Goal: Information Seeking & Learning: Learn about a topic

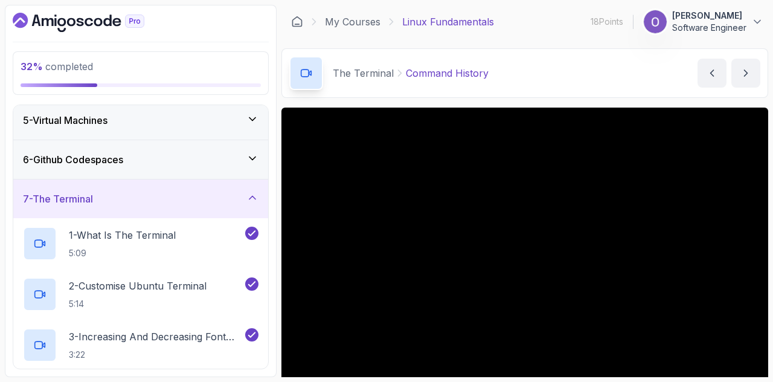
scroll to position [144, 0]
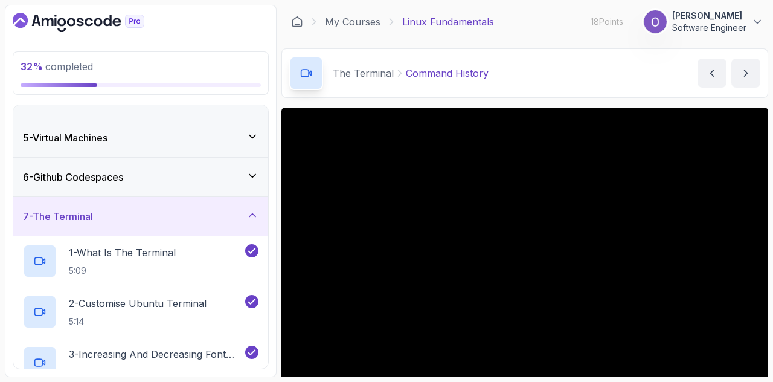
click at [149, 170] on div "6 - Github Codespaces" at bounding box center [141, 177] width 236 height 15
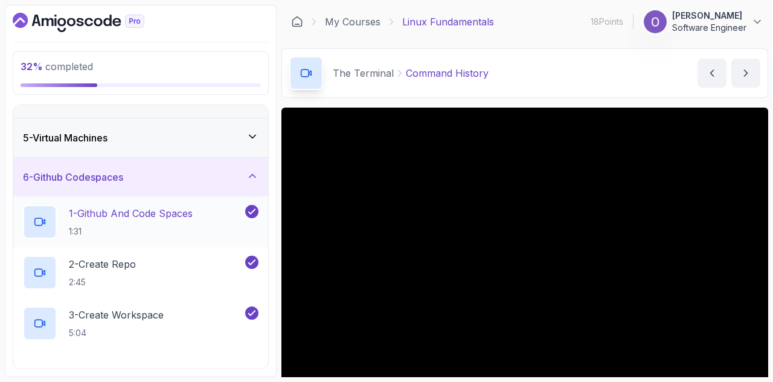
click at [164, 219] on h2 "1 - Github And Code Spaces 1:31" at bounding box center [131, 221] width 124 height 31
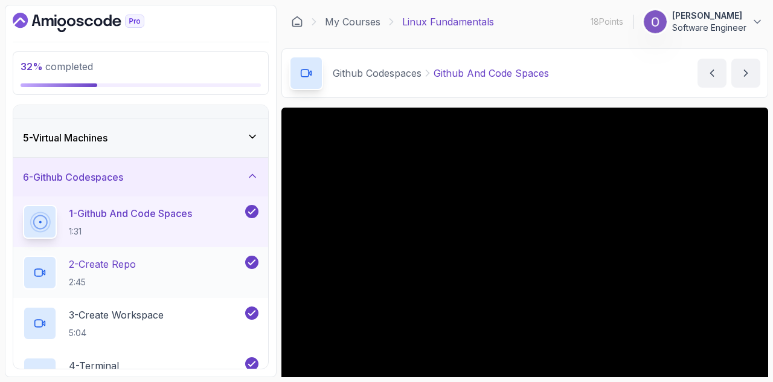
click at [183, 281] on div "2 - Create Repo 2:45" at bounding box center [133, 273] width 220 height 34
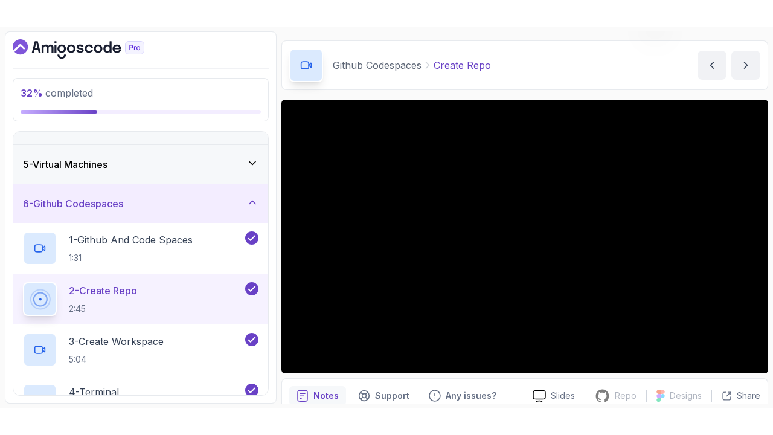
scroll to position [60, 0]
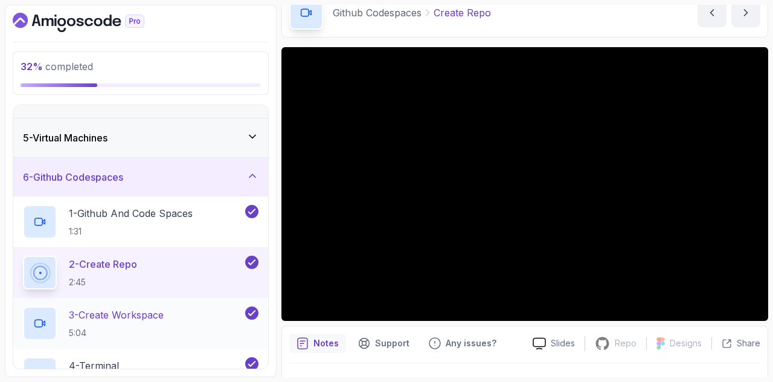
click at [140, 311] on p "3 - Create Workspace" at bounding box center [116, 315] width 95 height 15
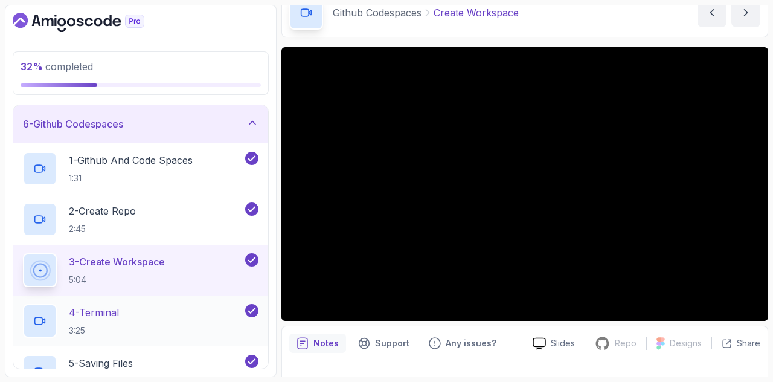
scroll to position [265, 0]
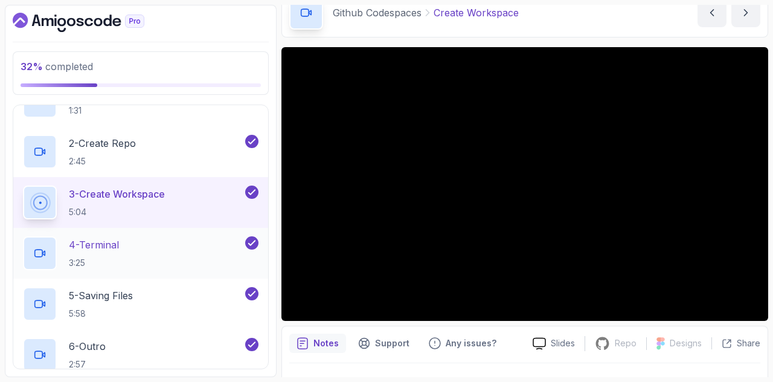
click at [167, 253] on div "4 - Terminal 3:25" at bounding box center [133, 253] width 220 height 34
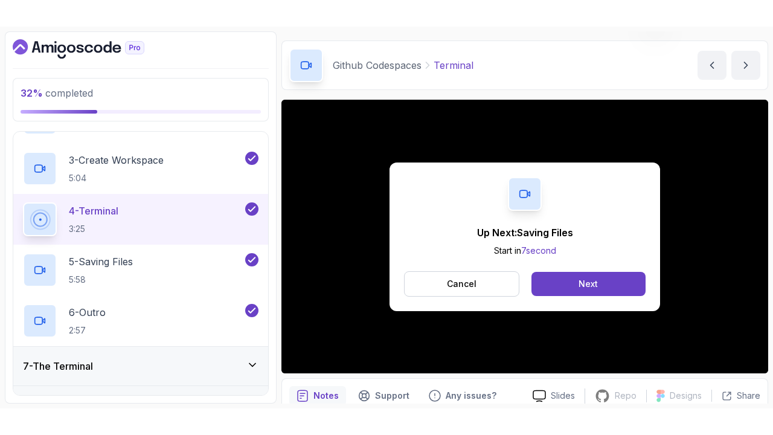
scroll to position [60, 0]
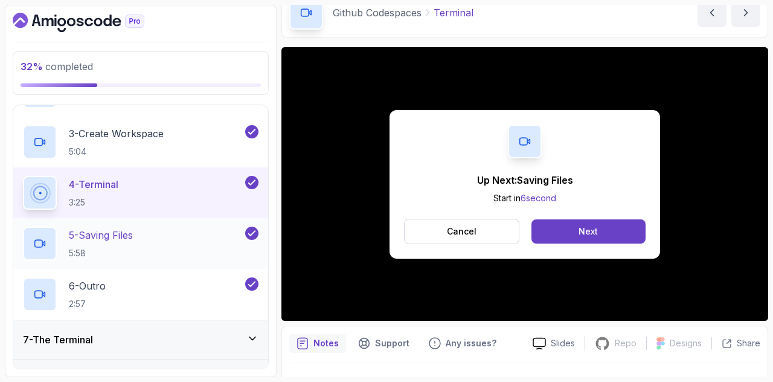
click at [152, 247] on div "5 - Saving Files 5:58" at bounding box center [133, 244] width 220 height 34
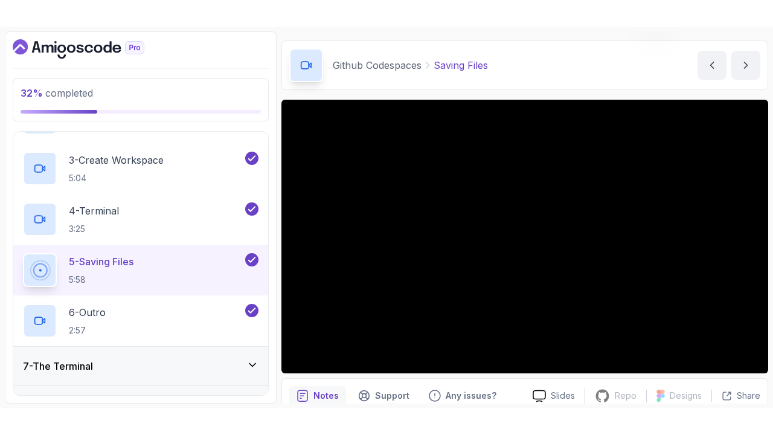
scroll to position [60, 0]
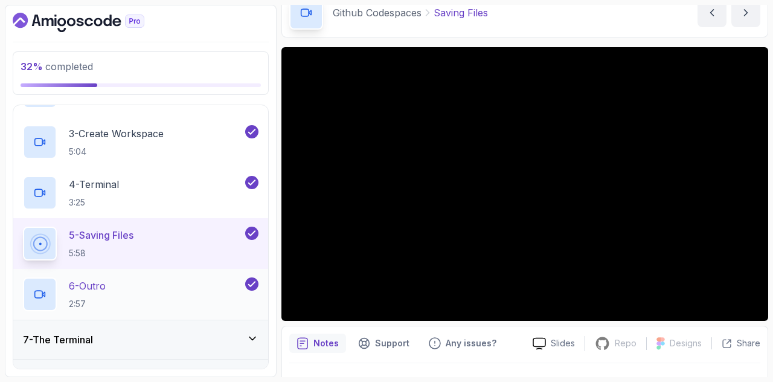
click at [131, 289] on div "6 - Outro 2:57" at bounding box center [133, 294] width 220 height 34
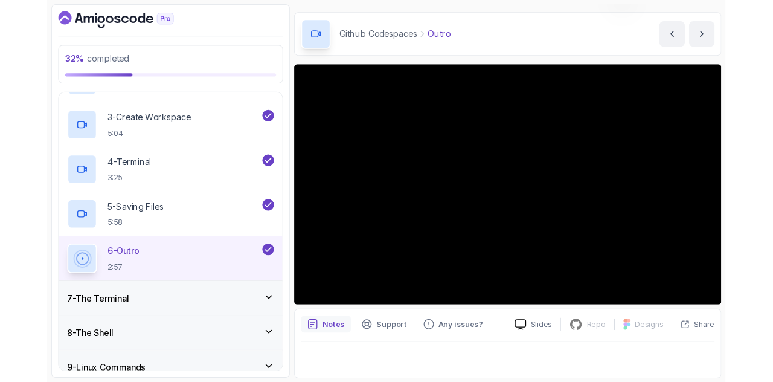
scroll to position [60, 0]
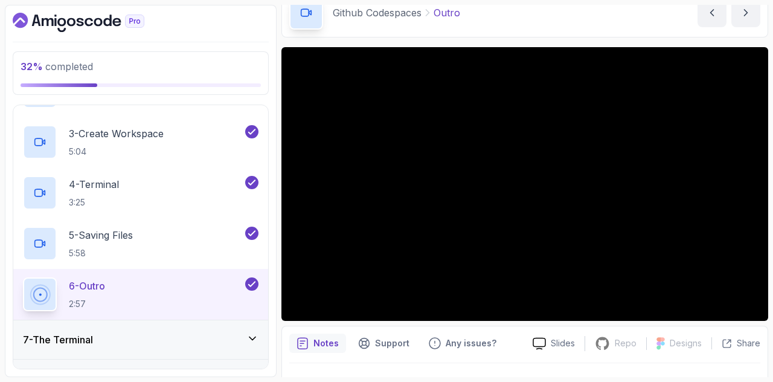
click at [133, 343] on div "7 - The Terminal" at bounding box center [141, 339] width 236 height 15
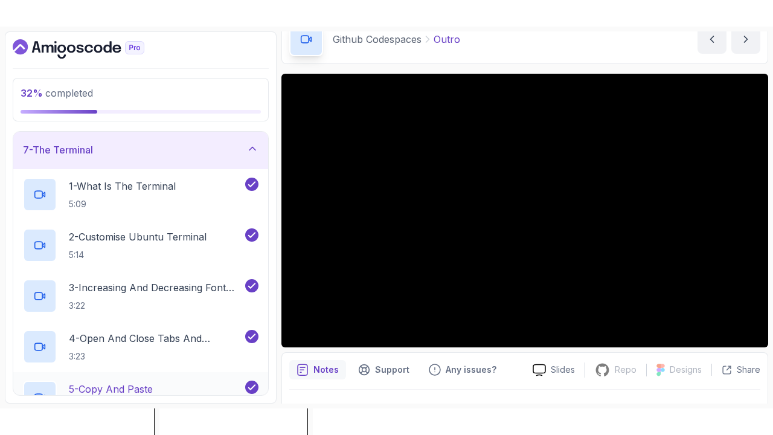
scroll to position [227, 0]
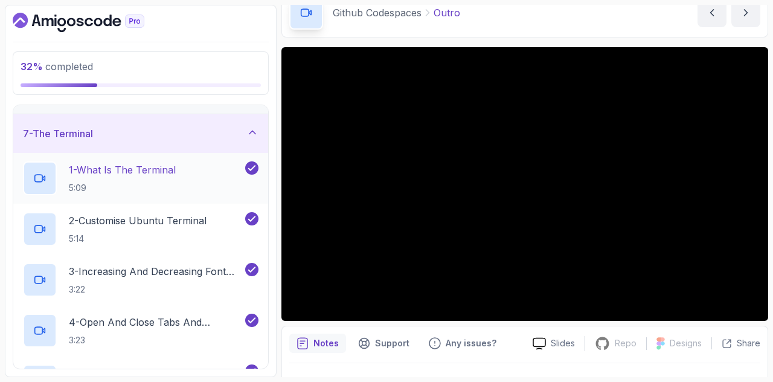
click at [168, 182] on p "5:09" at bounding box center [122, 188] width 107 height 12
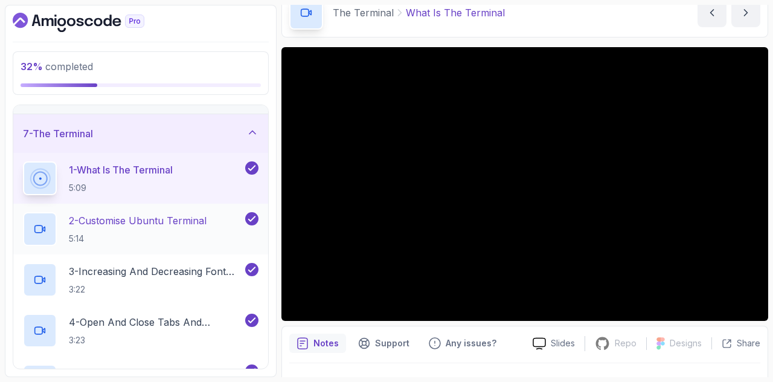
click at [176, 214] on p "2 - Customise Ubuntu Terminal" at bounding box center [138, 220] width 138 height 15
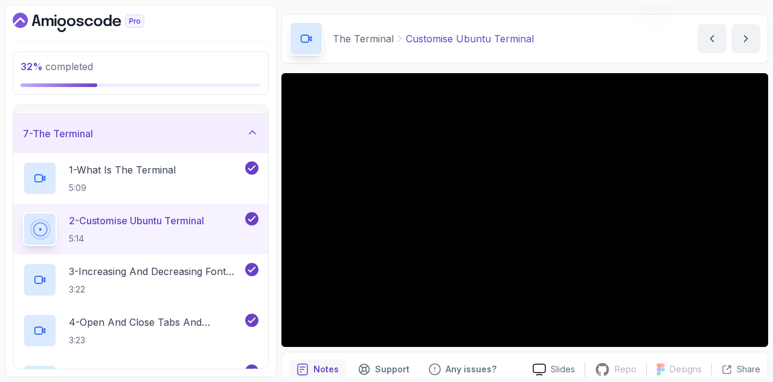
scroll to position [60, 0]
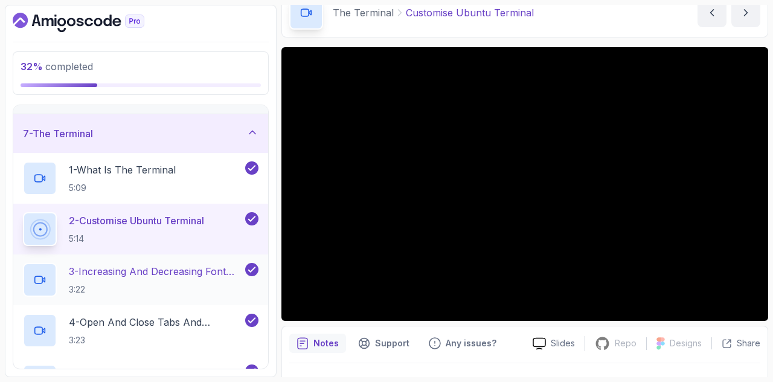
click at [167, 277] on h2 "3 - Increasing And Decreasing Font Size 3:22" at bounding box center [156, 279] width 174 height 31
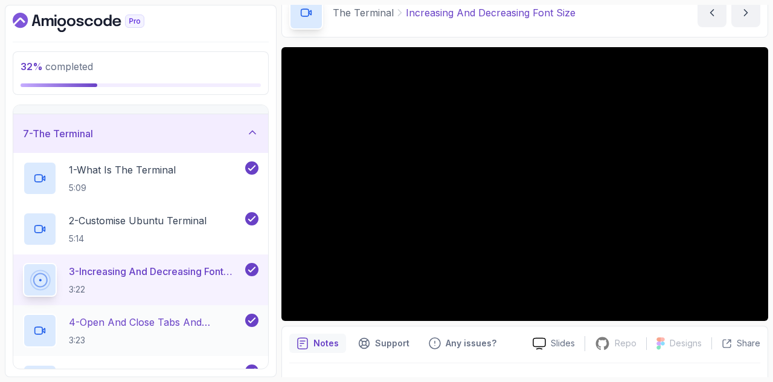
click at [180, 331] on h2 "4 - Open And Close Tabs And Terminal 3:23" at bounding box center [156, 330] width 174 height 31
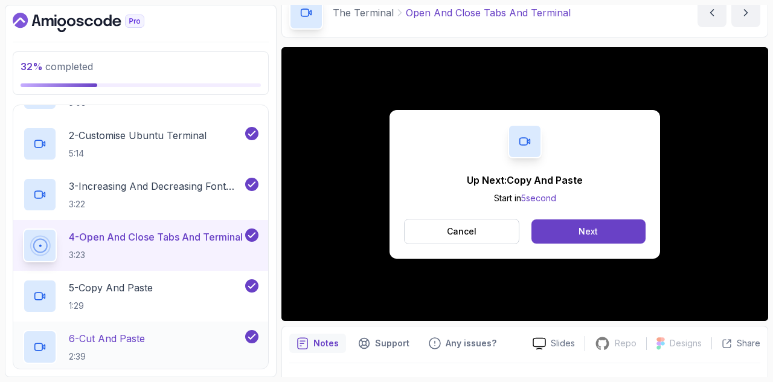
scroll to position [408, 0]
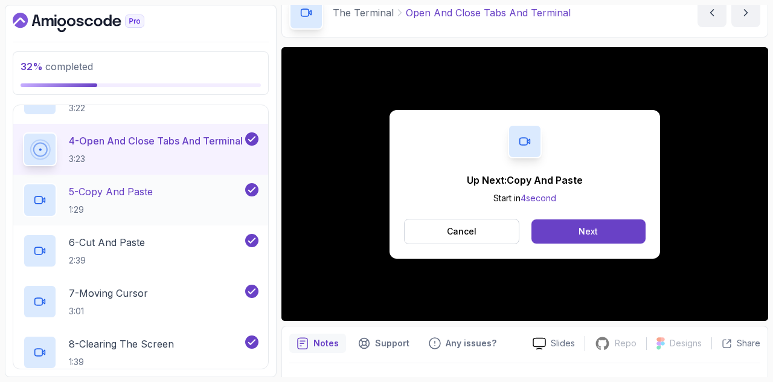
click at [143, 189] on p "5 - Copy And Paste" at bounding box center [111, 191] width 84 height 15
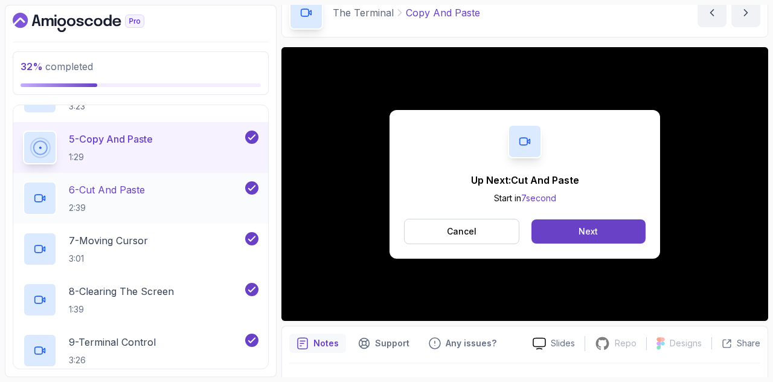
scroll to position [529, 0]
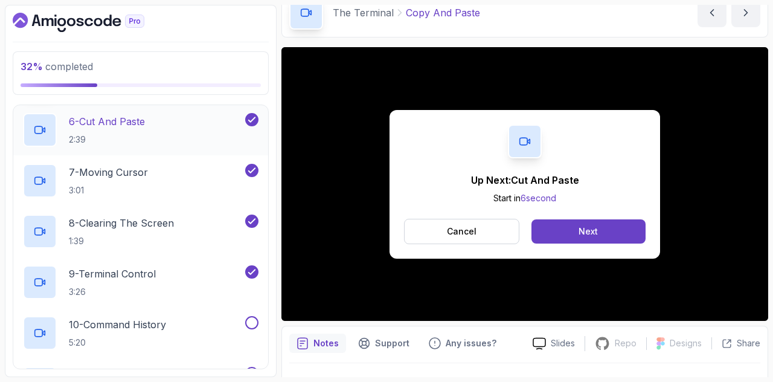
click at [156, 141] on div "6 - Cut And Paste 2:39" at bounding box center [133, 130] width 220 height 34
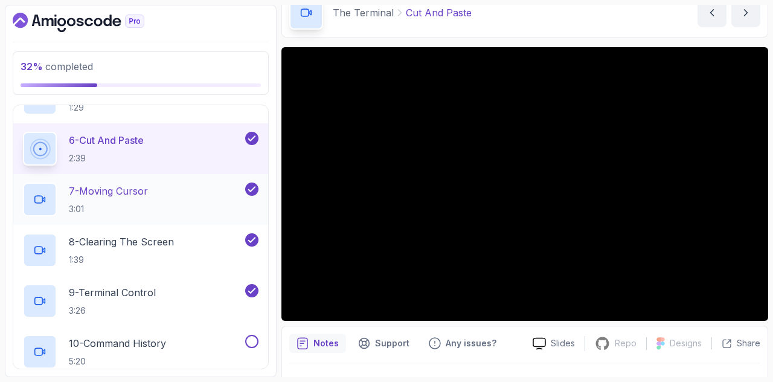
scroll to position [529, 0]
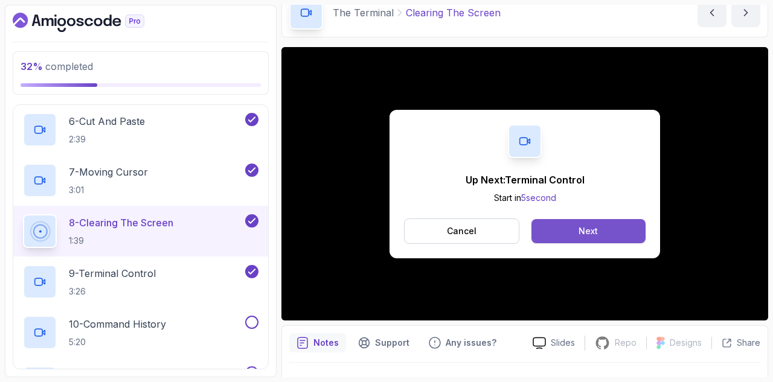
click at [622, 230] on button "Next" at bounding box center [589, 231] width 114 height 24
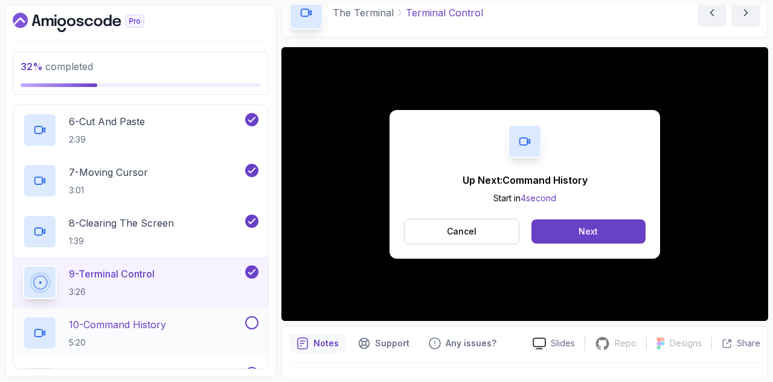
click at [143, 325] on p "10 - Command History" at bounding box center [117, 324] width 97 height 15
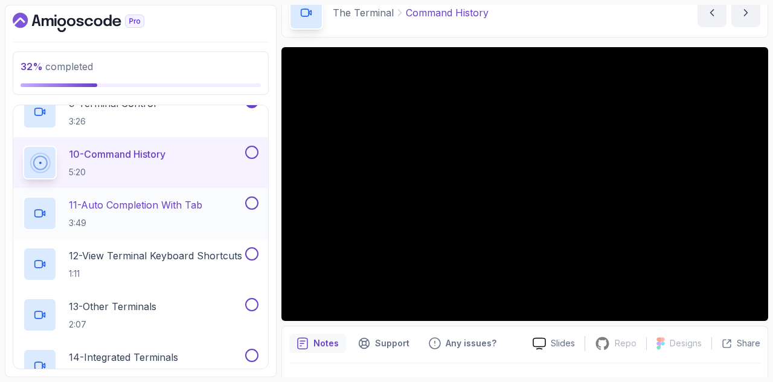
scroll to position [710, 0]
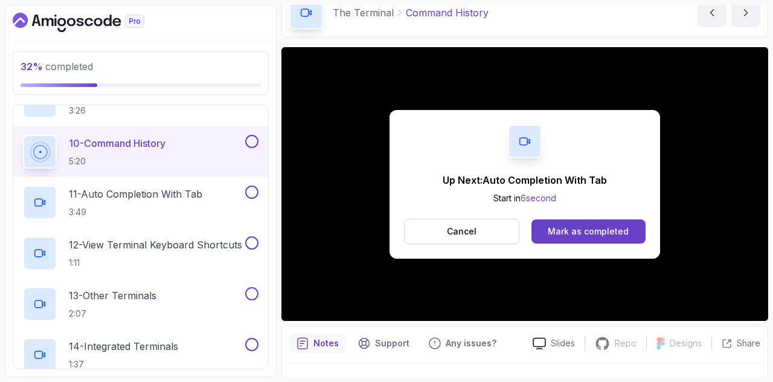
click at [253, 138] on button at bounding box center [251, 141] width 13 height 13
click at [216, 193] on div "11 - Auto Completion With Tab 3:49" at bounding box center [133, 202] width 220 height 34
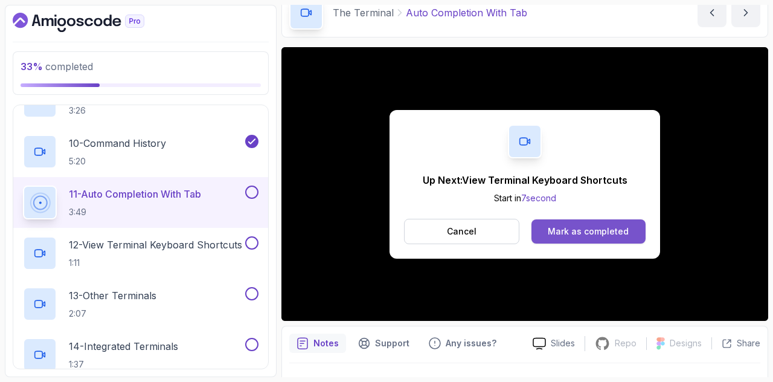
click at [556, 234] on div "Mark as completed" at bounding box center [588, 231] width 81 height 12
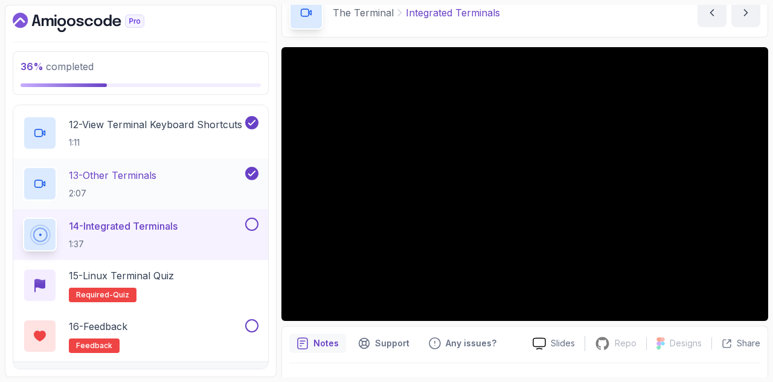
scroll to position [831, 0]
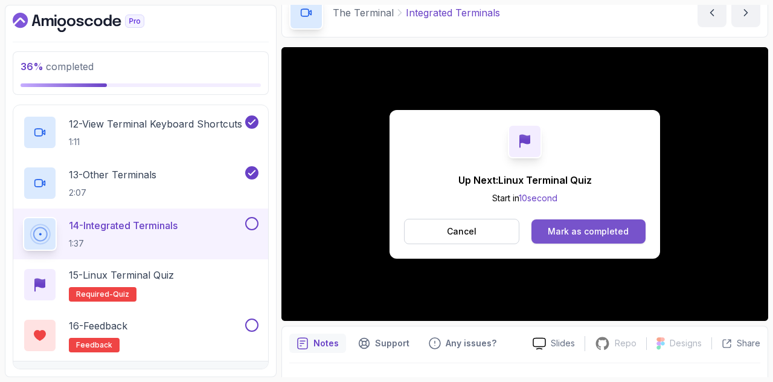
click at [559, 233] on div "Mark as completed" at bounding box center [588, 231] width 81 height 12
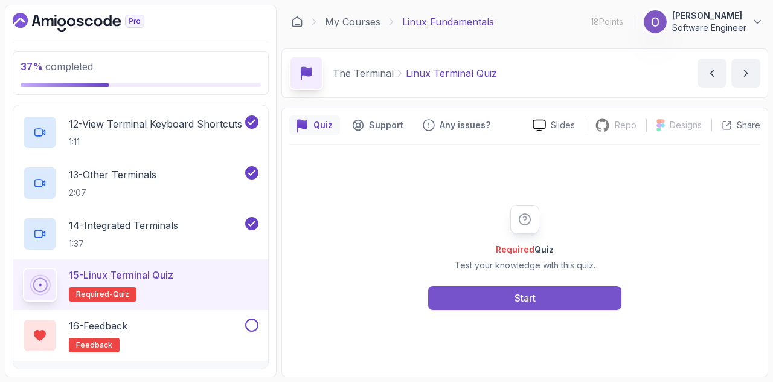
click at [498, 302] on button "Start" at bounding box center [524, 298] width 193 height 24
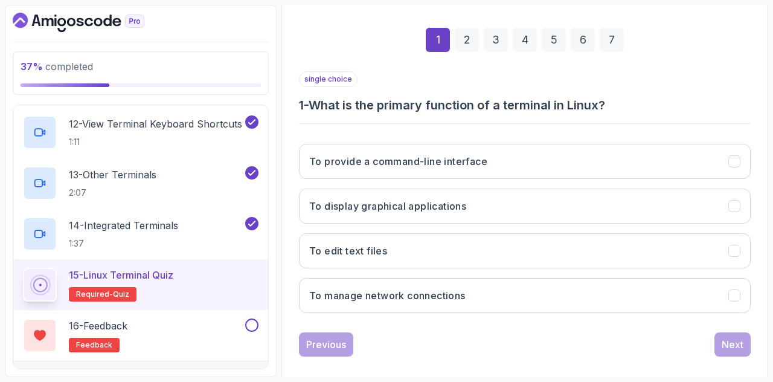
scroll to position [174, 0]
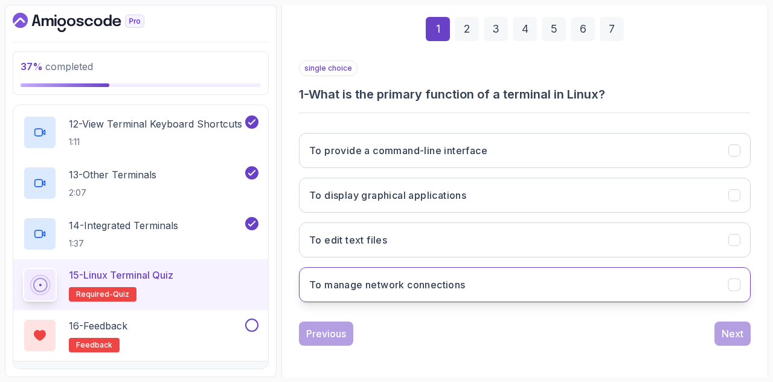
click at [343, 289] on button "To manage network connections" at bounding box center [525, 284] width 452 height 35
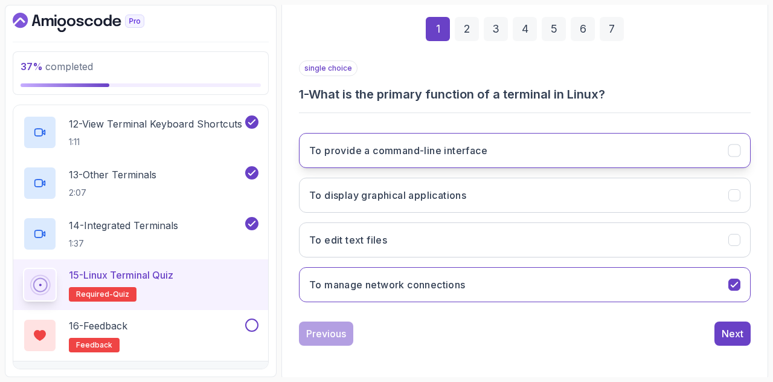
click at [425, 149] on h3 "To provide a command-line interface" at bounding box center [398, 150] width 178 height 15
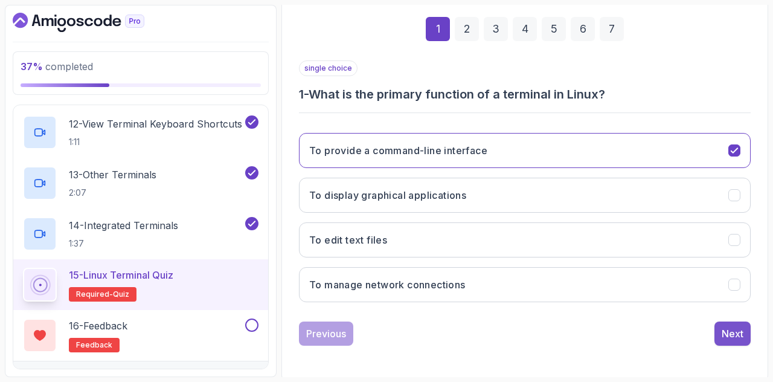
click at [720, 332] on button "Next" at bounding box center [733, 333] width 36 height 24
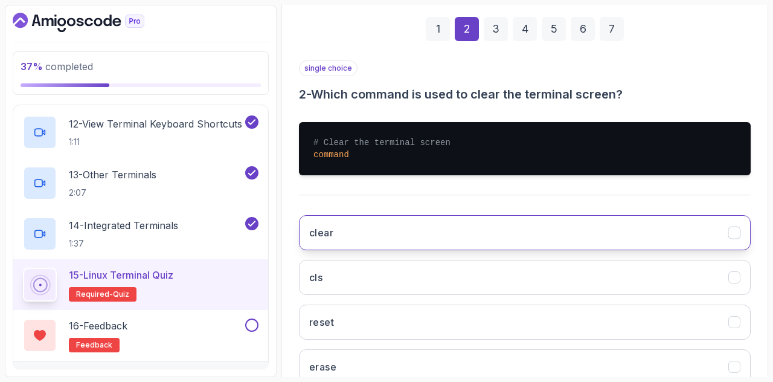
click at [420, 215] on button "clear" at bounding box center [525, 232] width 452 height 35
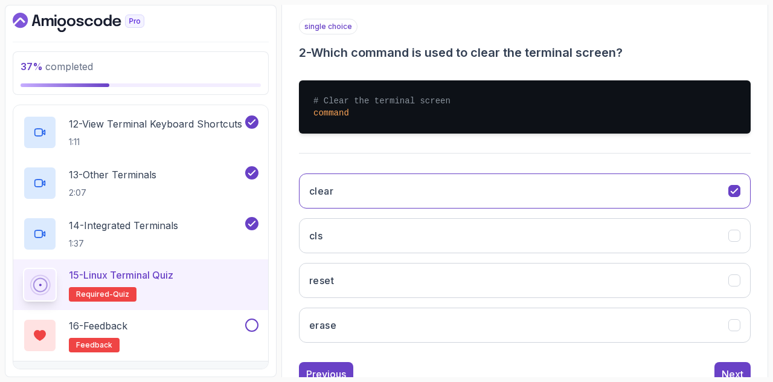
scroll to position [234, 0]
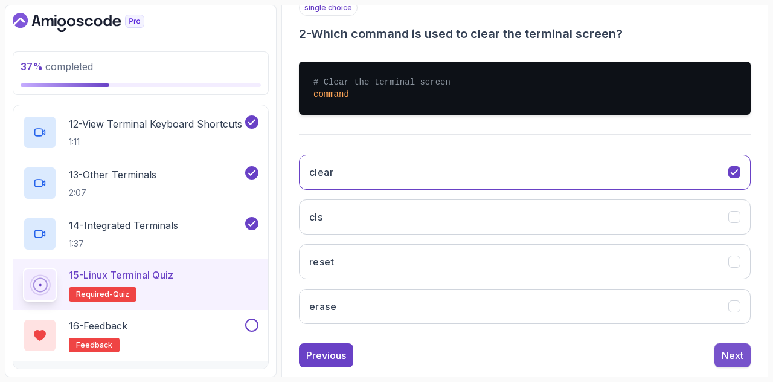
click at [740, 351] on div "Next" at bounding box center [733, 355] width 22 height 15
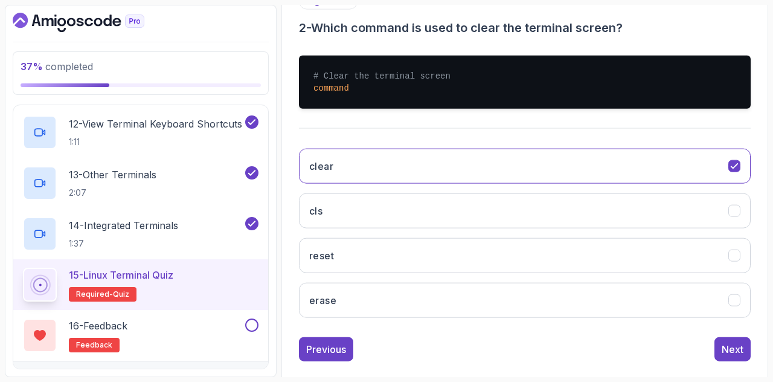
scroll to position [174, 0]
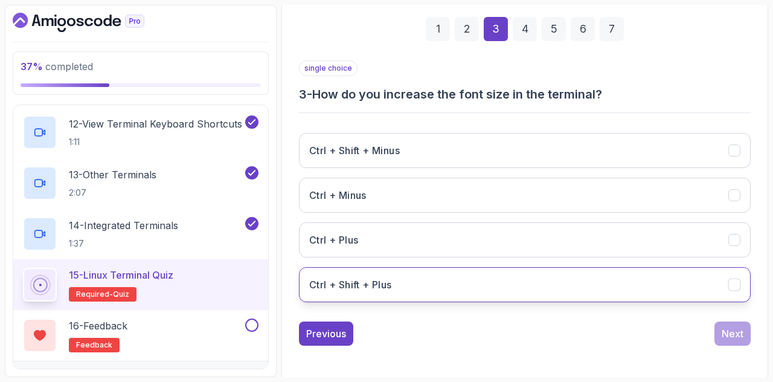
click at [420, 279] on button "Ctrl + Shift + Plus" at bounding box center [525, 284] width 452 height 35
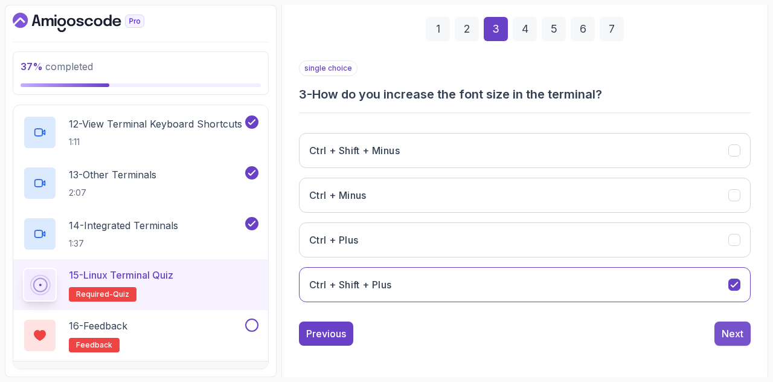
click at [726, 337] on div "Next" at bounding box center [733, 333] width 22 height 15
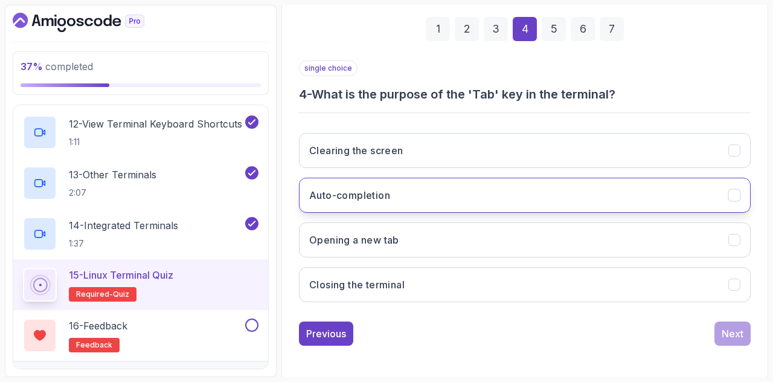
click at [346, 197] on h3 "Auto-completion" at bounding box center [349, 195] width 81 height 15
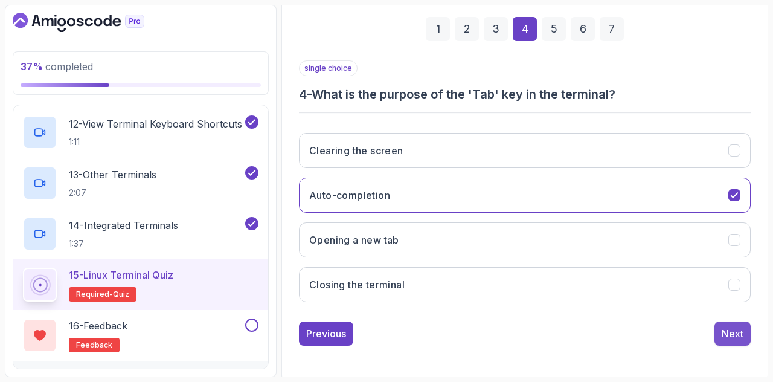
click at [726, 328] on div "Next" at bounding box center [733, 333] width 22 height 15
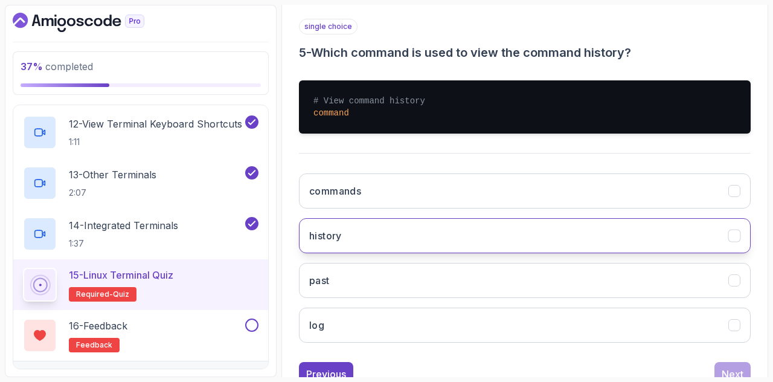
scroll to position [234, 0]
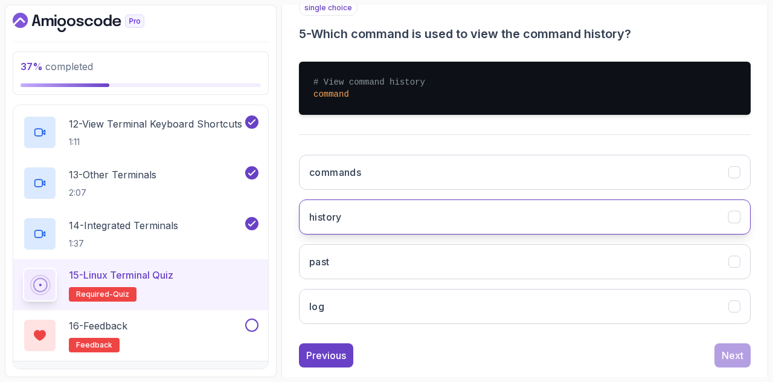
click at [414, 220] on button "history" at bounding box center [525, 216] width 452 height 35
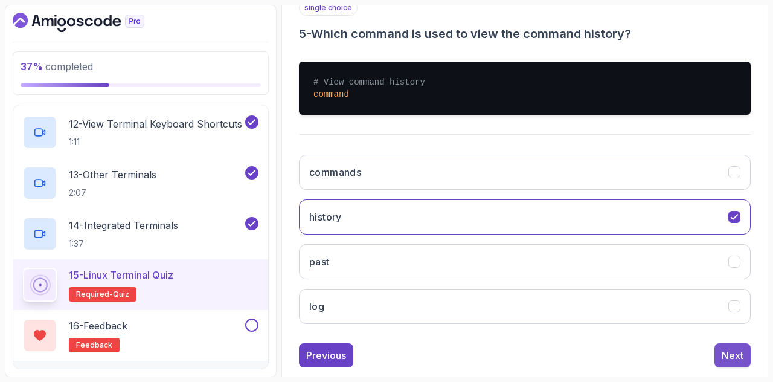
click at [740, 350] on div "Next" at bounding box center [733, 355] width 22 height 15
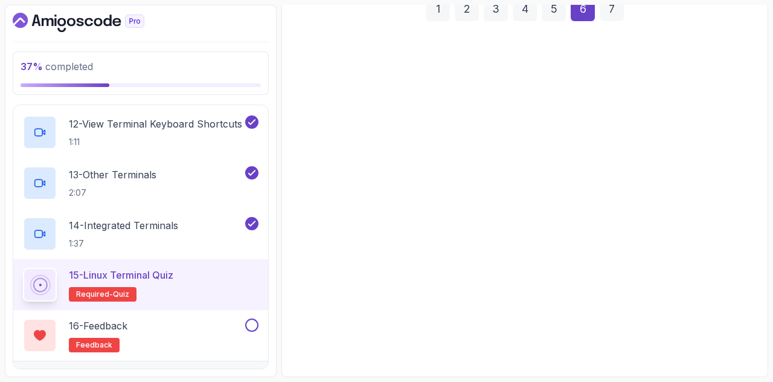
scroll to position [191, 0]
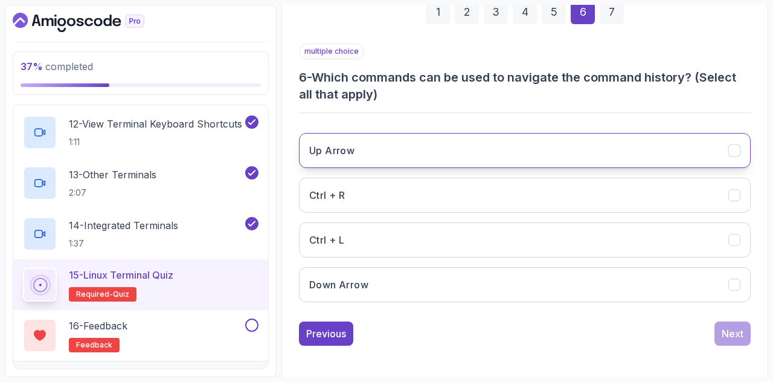
click at [453, 149] on button "Up Arrow" at bounding box center [525, 150] width 452 height 35
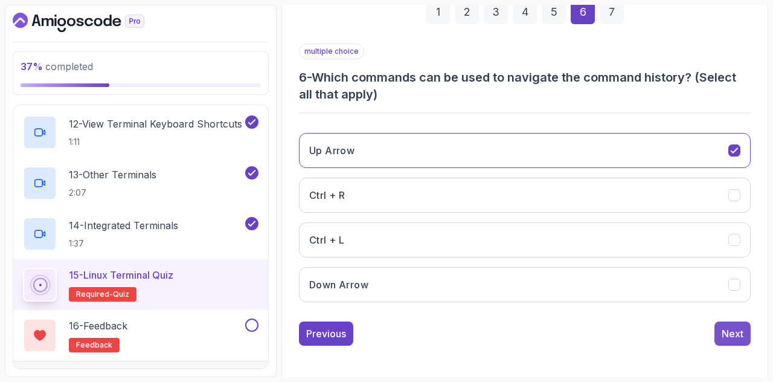
click at [731, 333] on div "Next" at bounding box center [733, 333] width 22 height 15
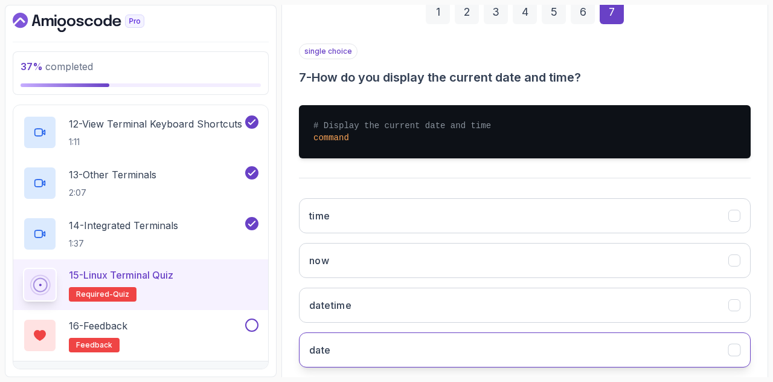
click at [401, 344] on button "date" at bounding box center [525, 349] width 452 height 35
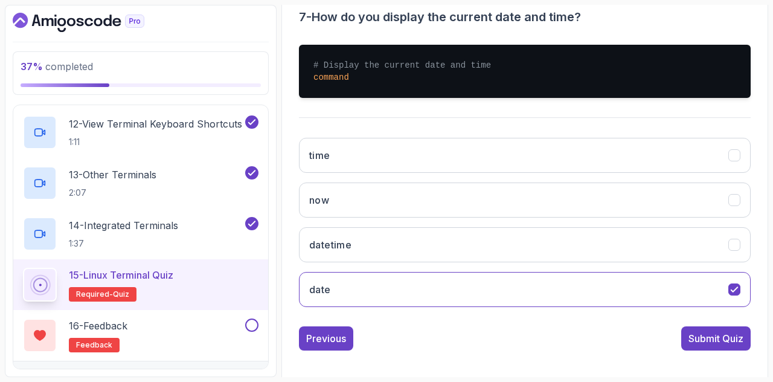
click at [697, 333] on div "Submit Quiz" at bounding box center [716, 338] width 55 height 15
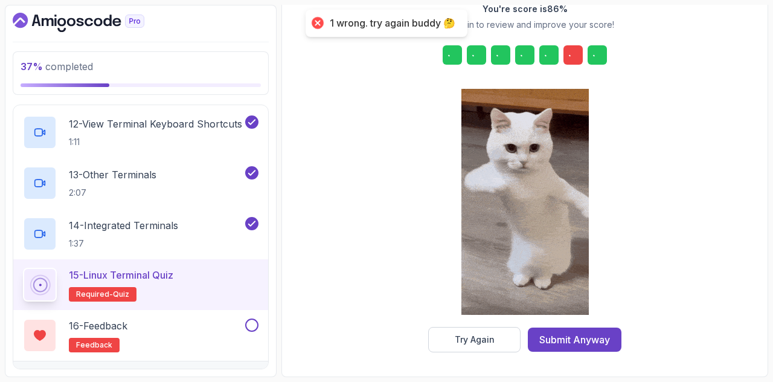
scroll to position [196, 0]
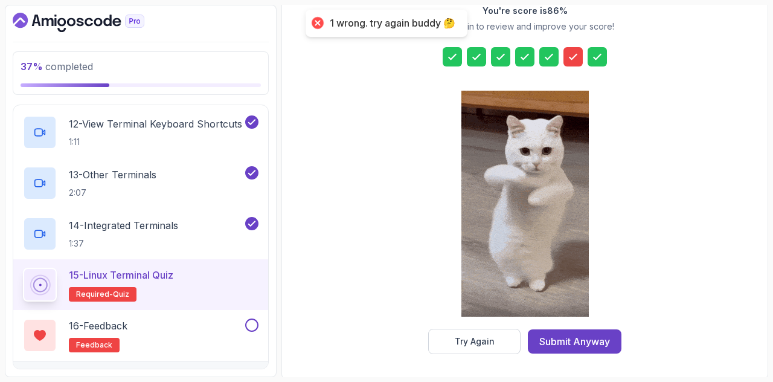
click at [570, 56] on icon at bounding box center [573, 57] width 12 height 12
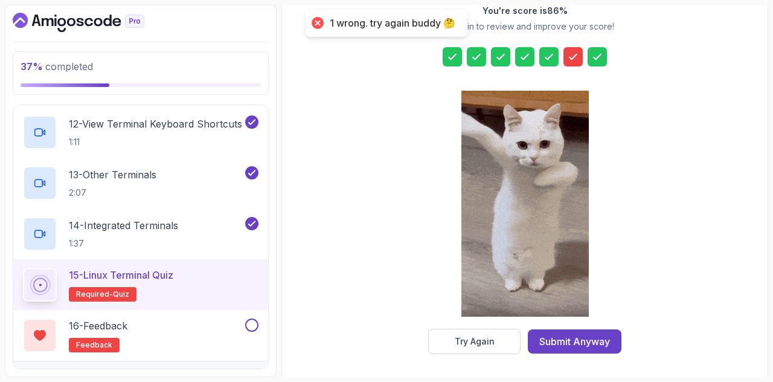
click at [570, 56] on icon at bounding box center [573, 56] width 7 height 5
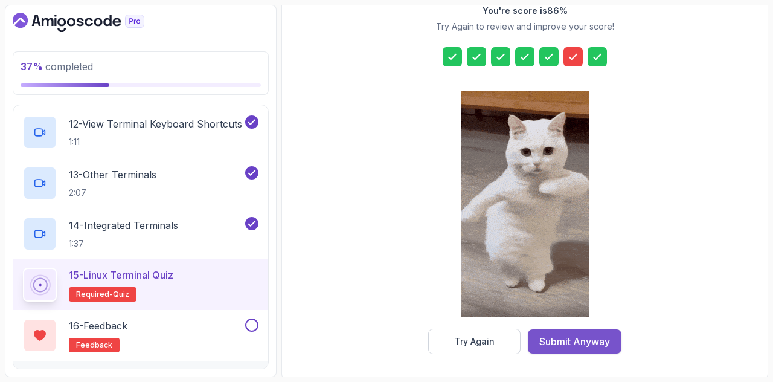
click at [578, 341] on div "Submit Anyway" at bounding box center [575, 341] width 71 height 15
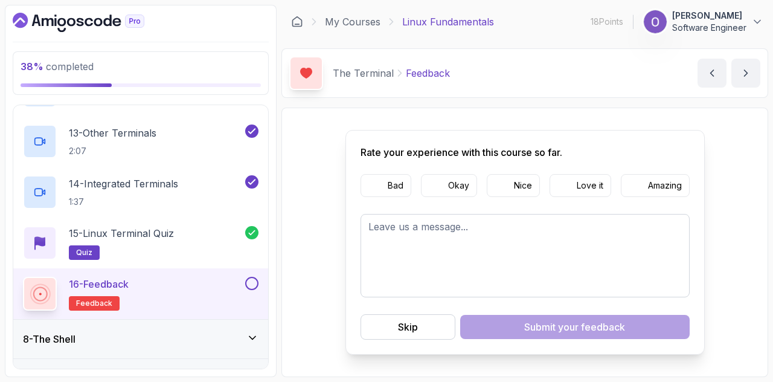
scroll to position [891, 0]
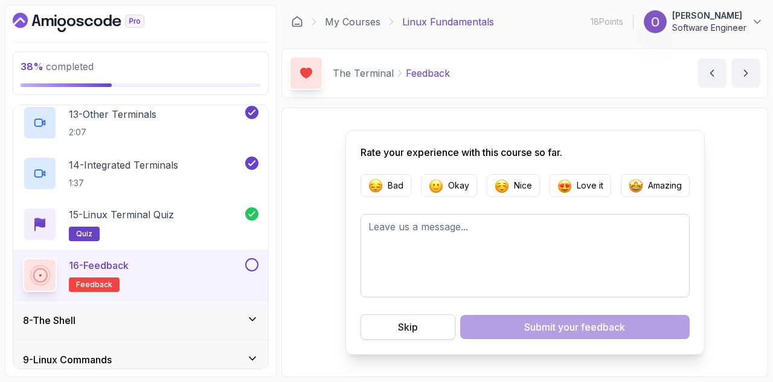
click at [423, 338] on button "Skip" at bounding box center [408, 326] width 95 height 25
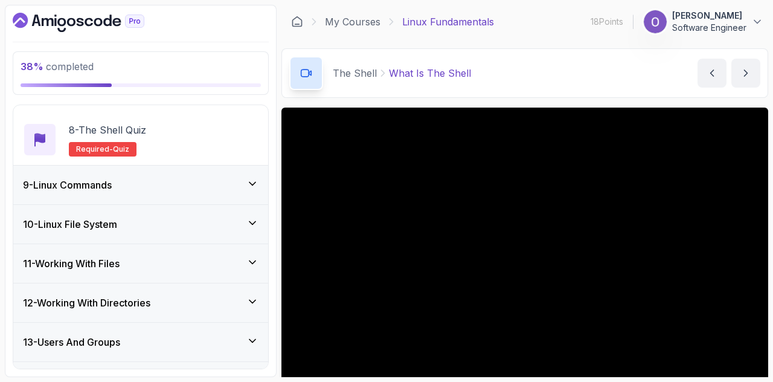
scroll to position [606, 0]
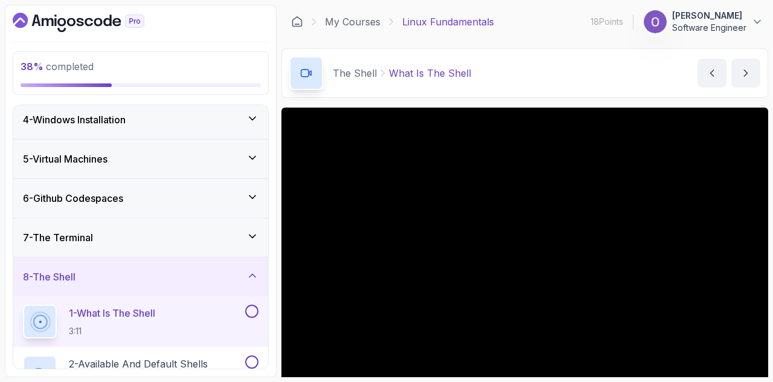
click at [214, 230] on div "7 - The Terminal" at bounding box center [141, 237] width 236 height 15
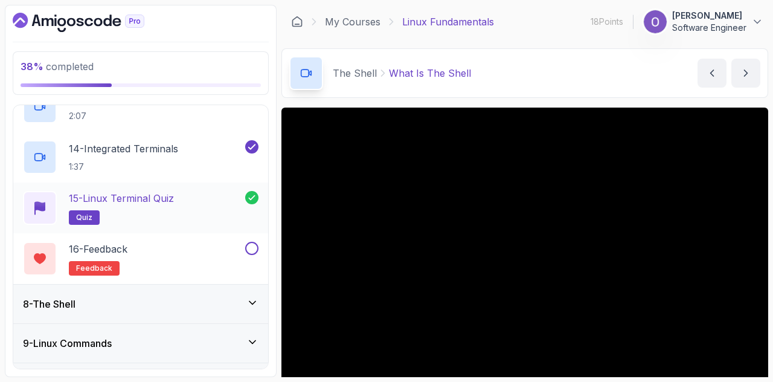
scroll to position [908, 0]
click at [253, 245] on button at bounding box center [251, 247] width 13 height 13
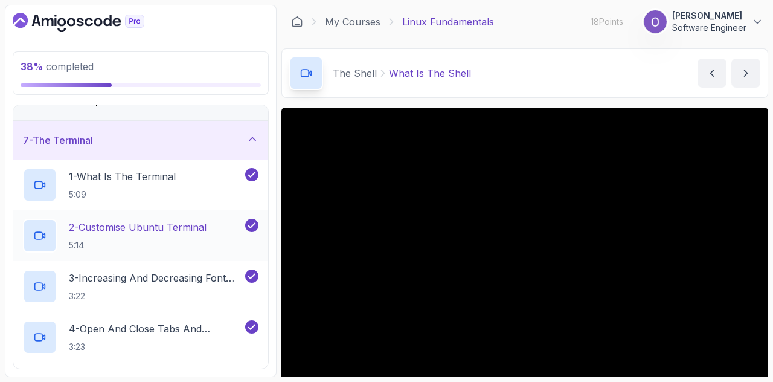
scroll to position [123, 0]
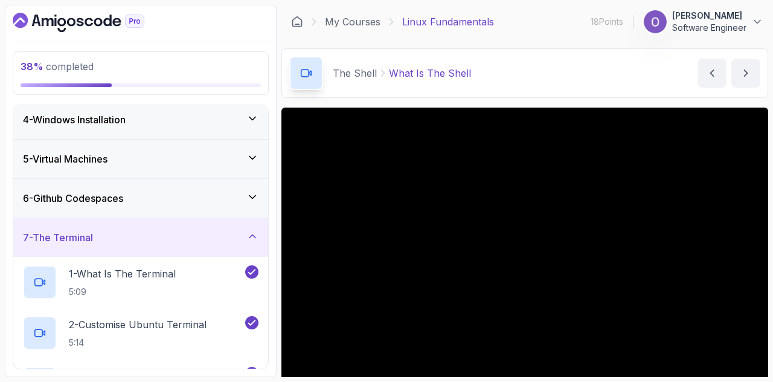
click at [237, 239] on div "7 - The Terminal" at bounding box center [141, 237] width 236 height 15
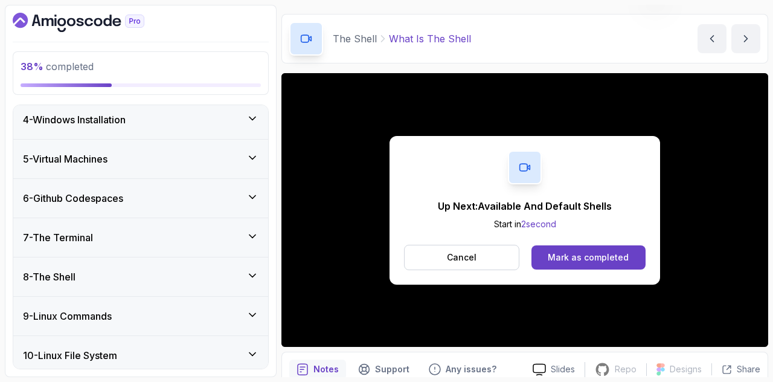
scroll to position [60, 0]
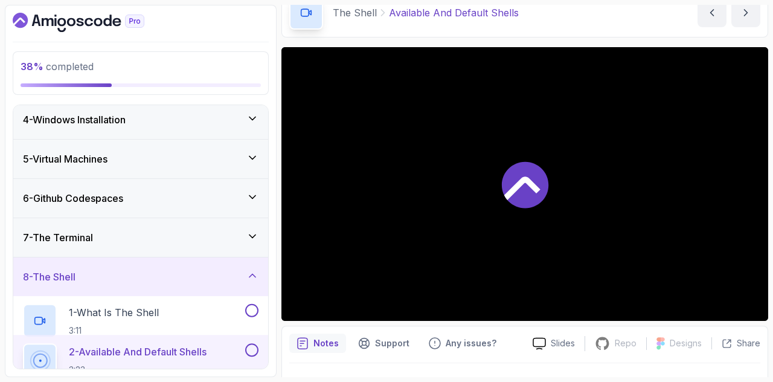
click at [602, 230] on div at bounding box center [525, 184] width 487 height 274
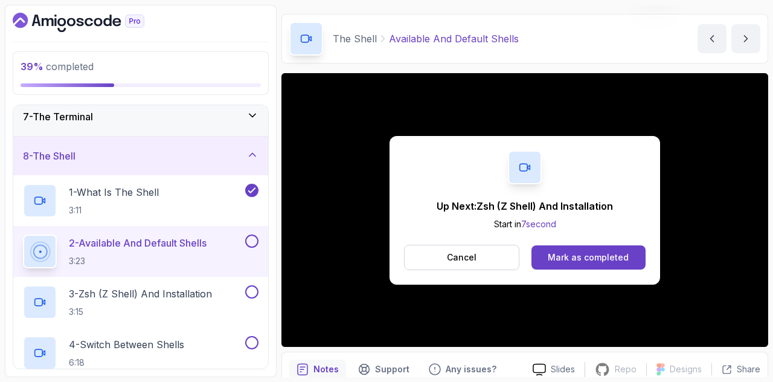
scroll to position [60, 0]
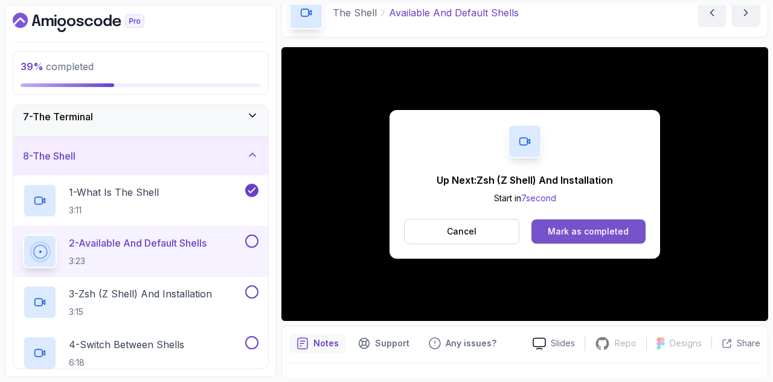
click at [553, 229] on div "Mark as completed" at bounding box center [588, 231] width 81 height 12
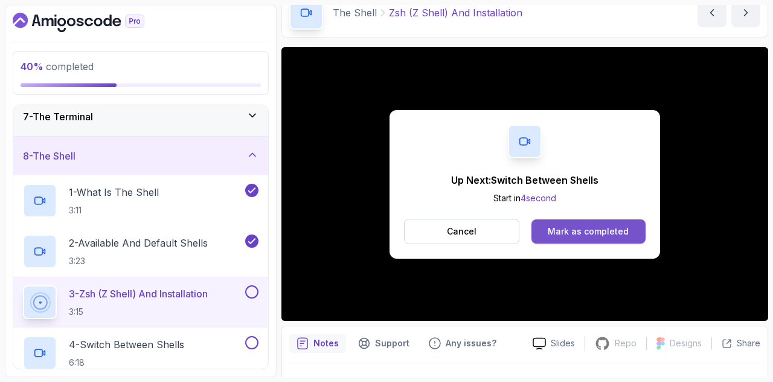
click at [555, 225] on div "Mark as completed" at bounding box center [588, 231] width 81 height 12
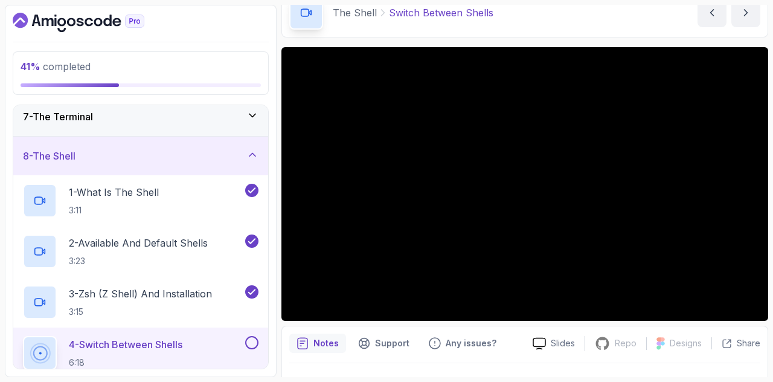
click at [254, 338] on button at bounding box center [251, 342] width 13 height 13
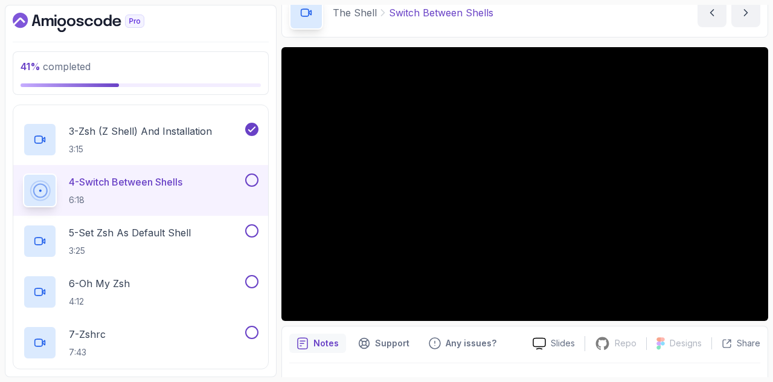
scroll to position [425, 0]
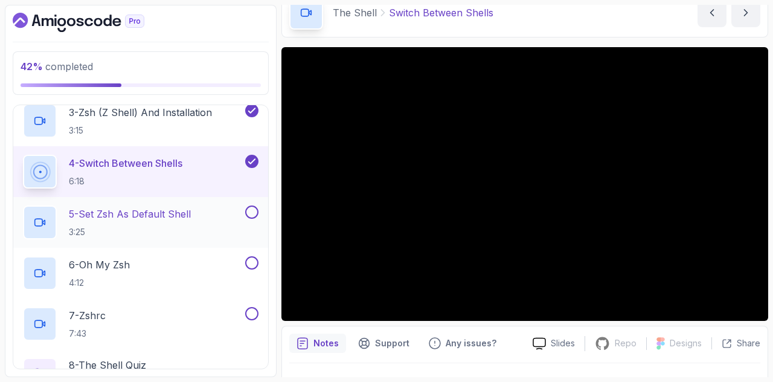
click at [220, 219] on div "5 - Set Zsh As Default Shell 3:25" at bounding box center [133, 222] width 220 height 34
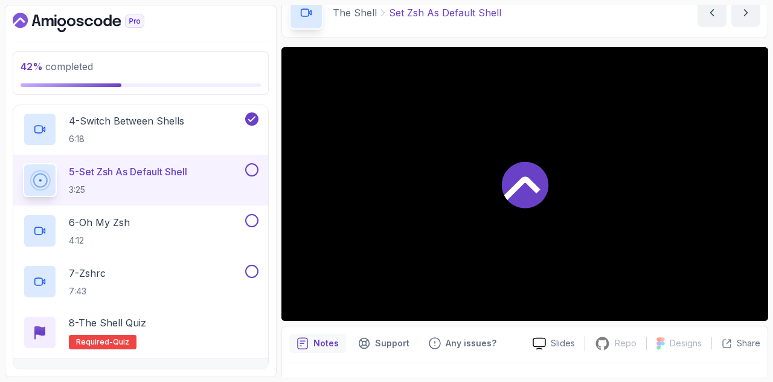
scroll to position [485, 0]
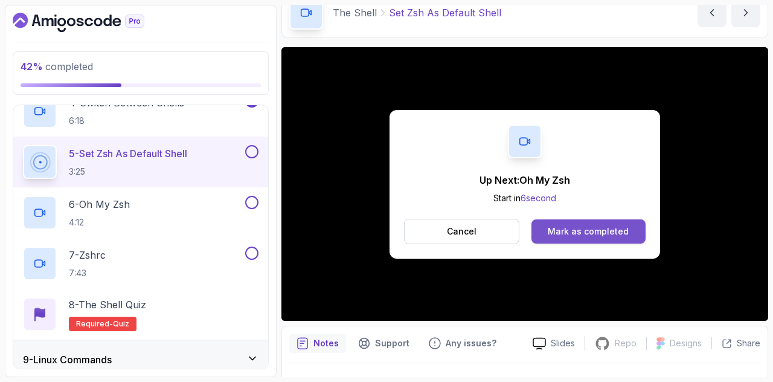
click at [572, 227] on div "Mark as completed" at bounding box center [588, 231] width 81 height 12
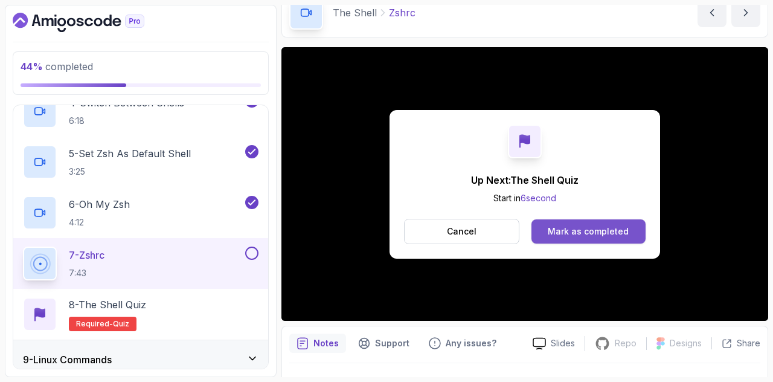
click at [589, 225] on div "Mark as completed" at bounding box center [588, 231] width 81 height 12
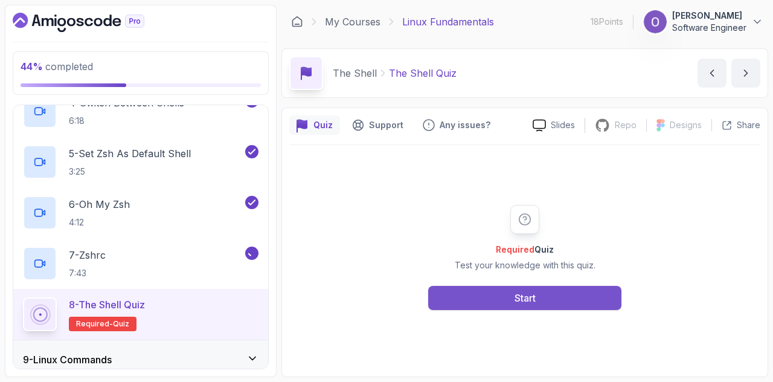
click at [580, 300] on button "Start" at bounding box center [524, 298] width 193 height 24
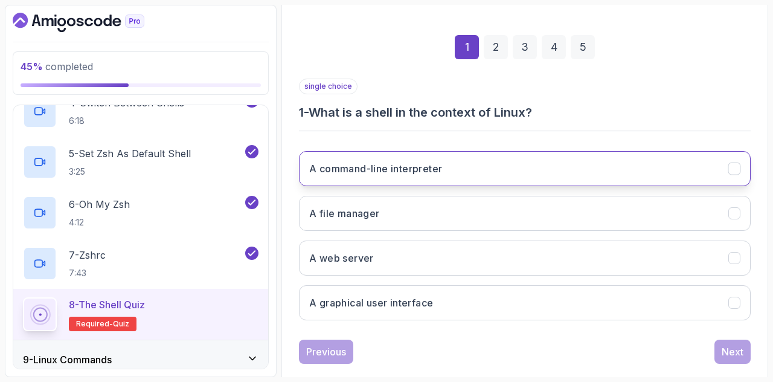
scroll to position [174, 0]
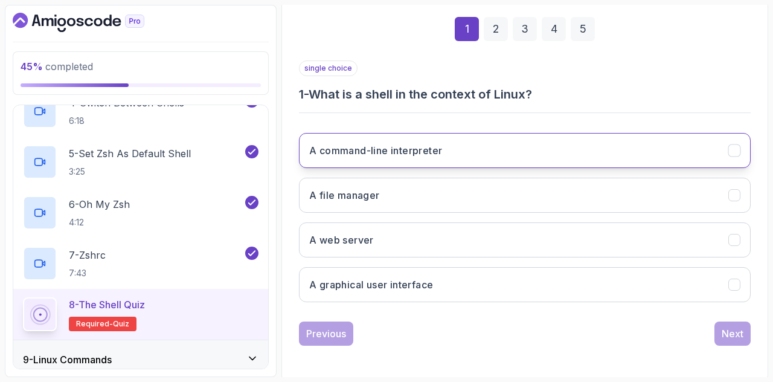
click at [370, 157] on button "A command-line interpreter" at bounding box center [525, 150] width 452 height 35
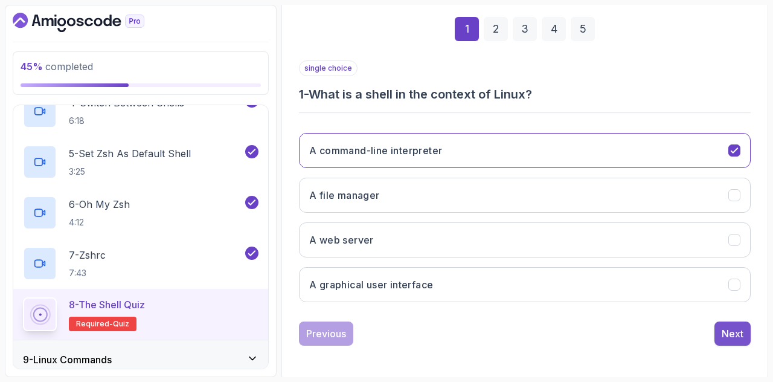
click at [724, 326] on div "Next" at bounding box center [733, 333] width 22 height 15
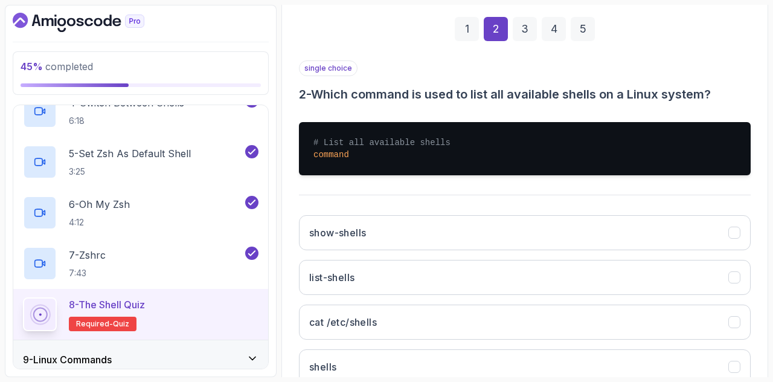
scroll to position [234, 0]
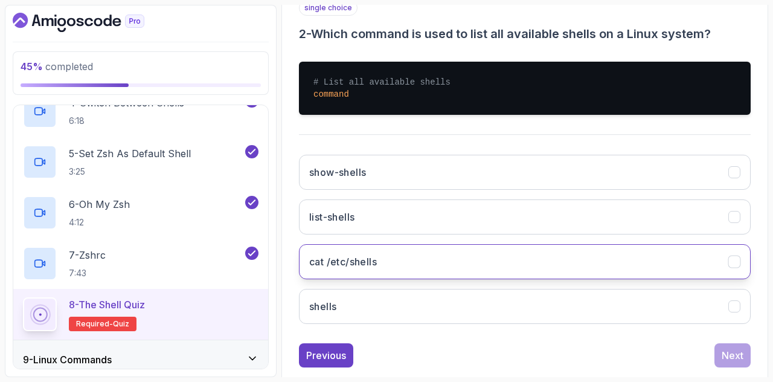
click at [379, 262] on button "cat /etc/shells" at bounding box center [525, 261] width 452 height 35
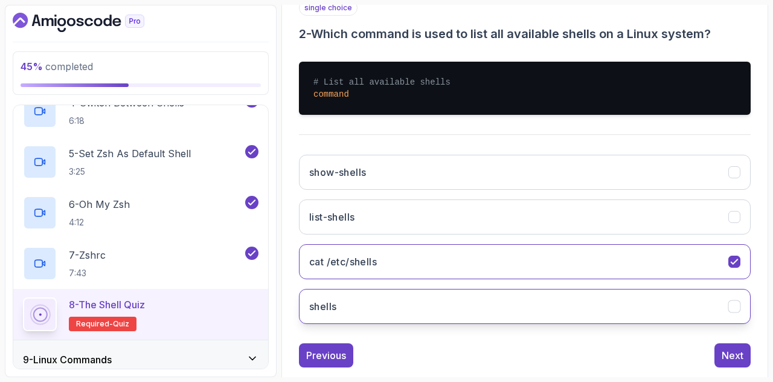
click at [594, 309] on button "shells" at bounding box center [525, 306] width 452 height 35
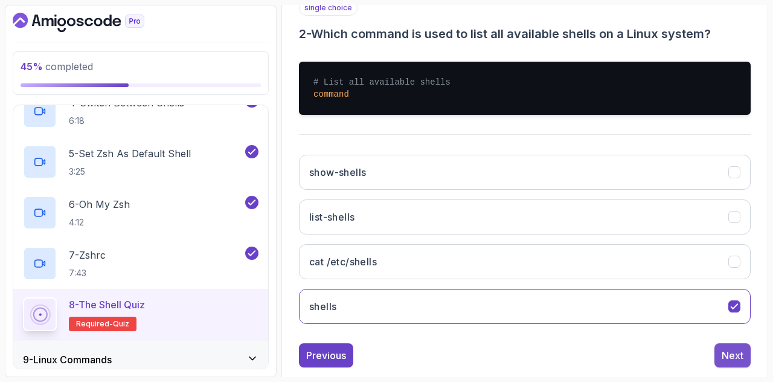
click at [732, 348] on div "Next" at bounding box center [733, 355] width 22 height 15
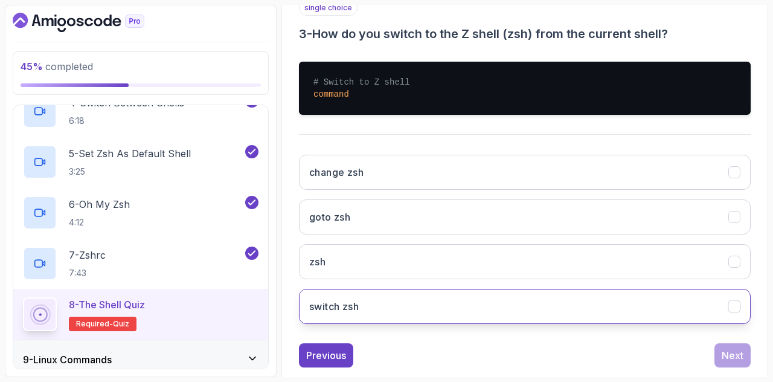
click at [402, 309] on button "switch zsh" at bounding box center [525, 306] width 452 height 35
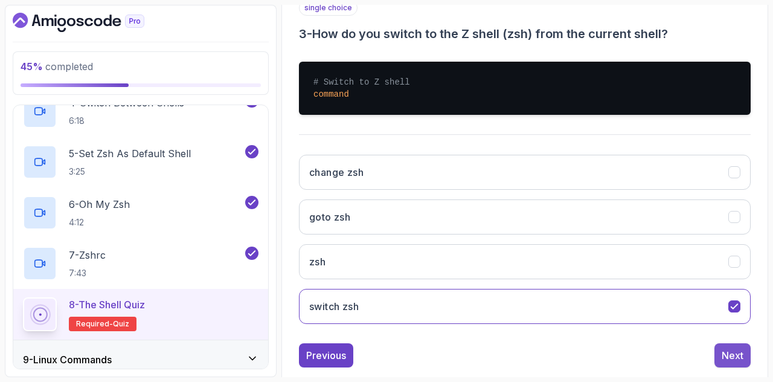
click at [726, 353] on div "Next" at bounding box center [733, 355] width 22 height 15
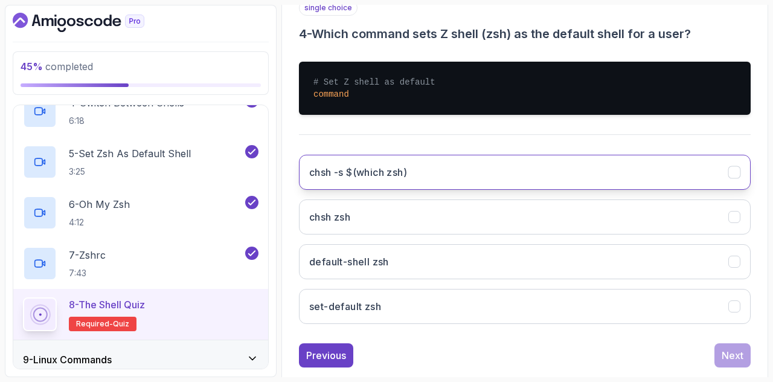
click at [477, 180] on button "chsh -s $(which zsh)" at bounding box center [525, 172] width 452 height 35
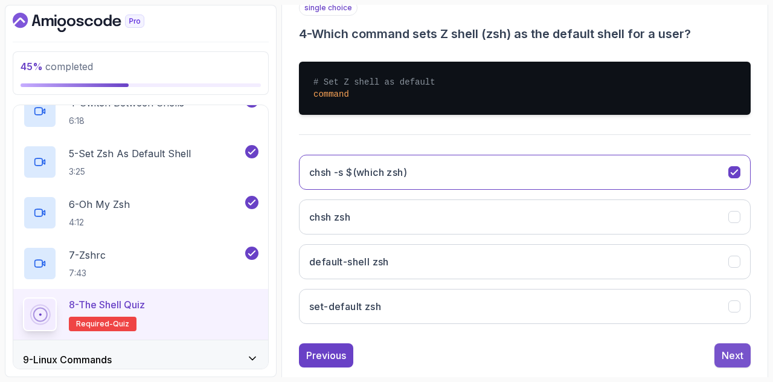
click at [730, 343] on button "Next" at bounding box center [733, 355] width 36 height 24
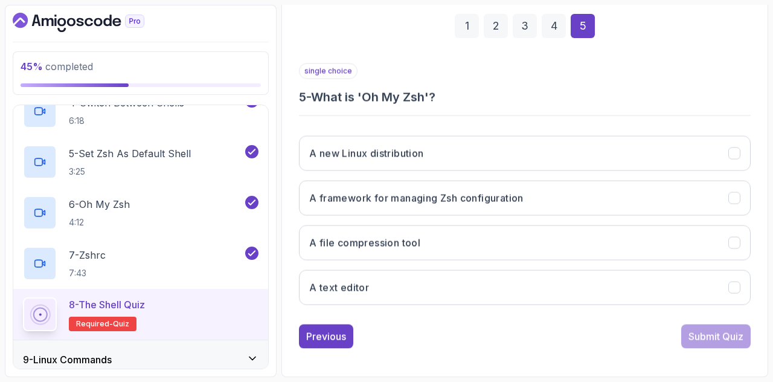
scroll to position [174, 0]
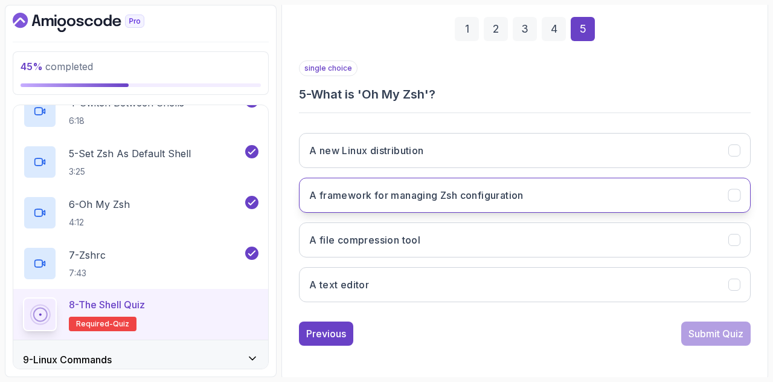
click at [371, 198] on h3 "A framework for managing Zsh configuration" at bounding box center [416, 195] width 214 height 15
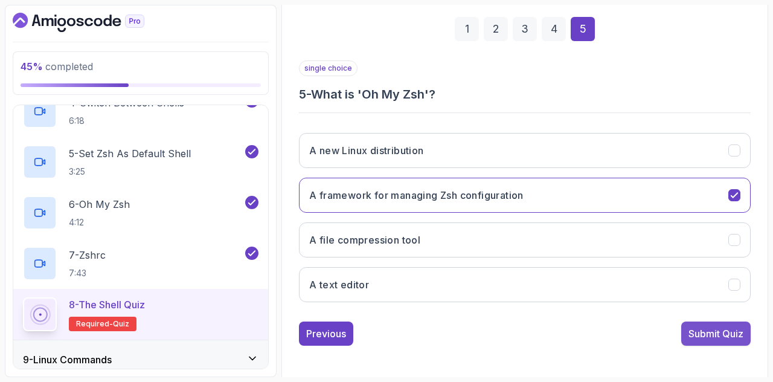
click at [692, 327] on div "Submit Quiz" at bounding box center [716, 333] width 55 height 15
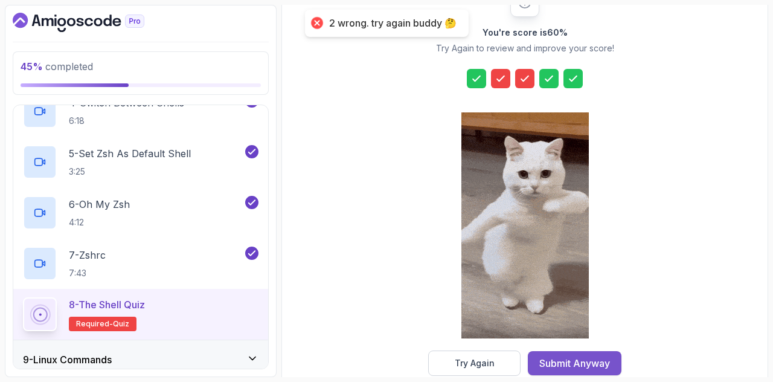
click at [558, 356] on div "Submit Anyway" at bounding box center [575, 363] width 71 height 15
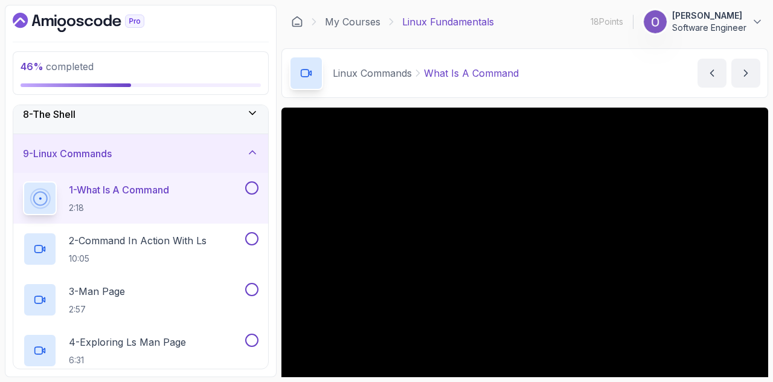
scroll to position [261, 0]
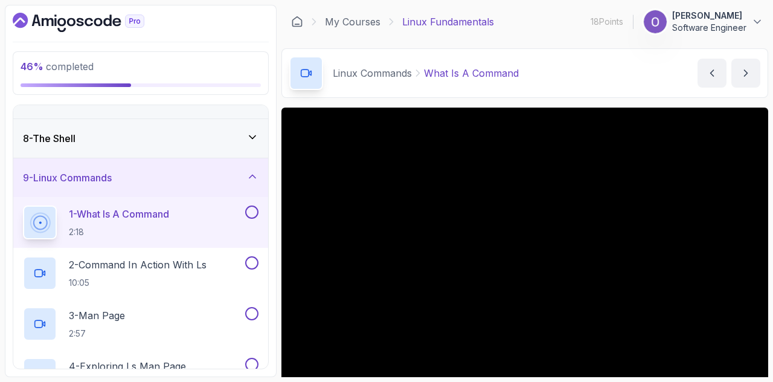
click at [218, 137] on div "8 - The Shell" at bounding box center [141, 138] width 236 height 15
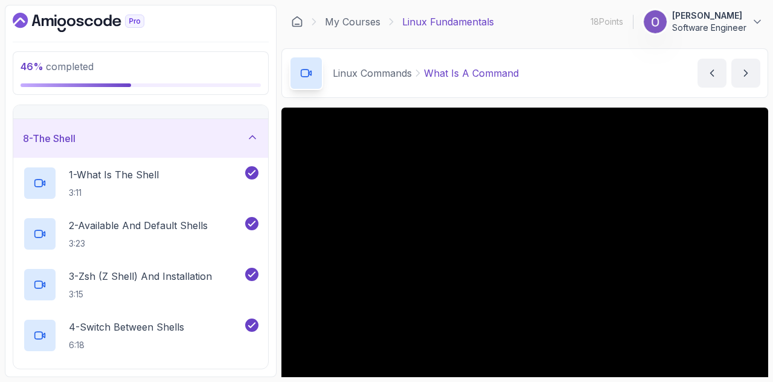
click at [184, 125] on div "8 - The Shell" at bounding box center [140, 138] width 255 height 39
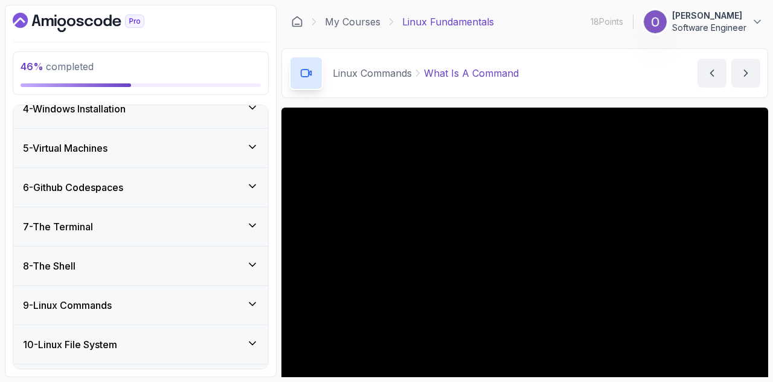
scroll to position [201, 0]
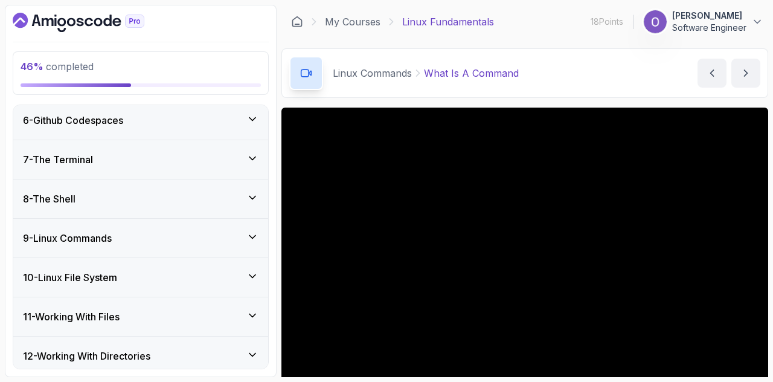
click at [193, 233] on div "9 - Linux Commands" at bounding box center [141, 238] width 236 height 15
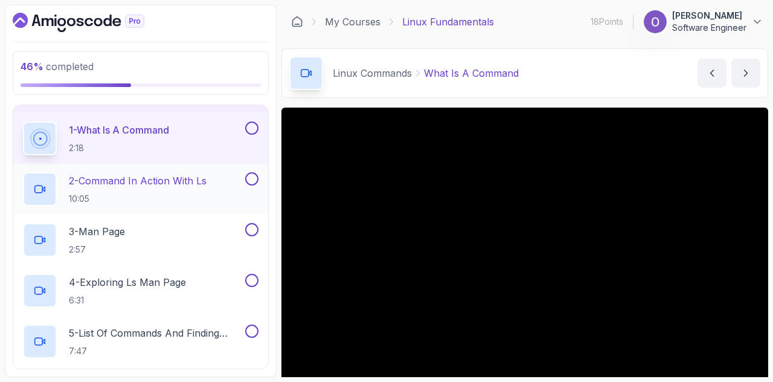
scroll to position [285, 0]
